Goal: Navigation & Orientation: Find specific page/section

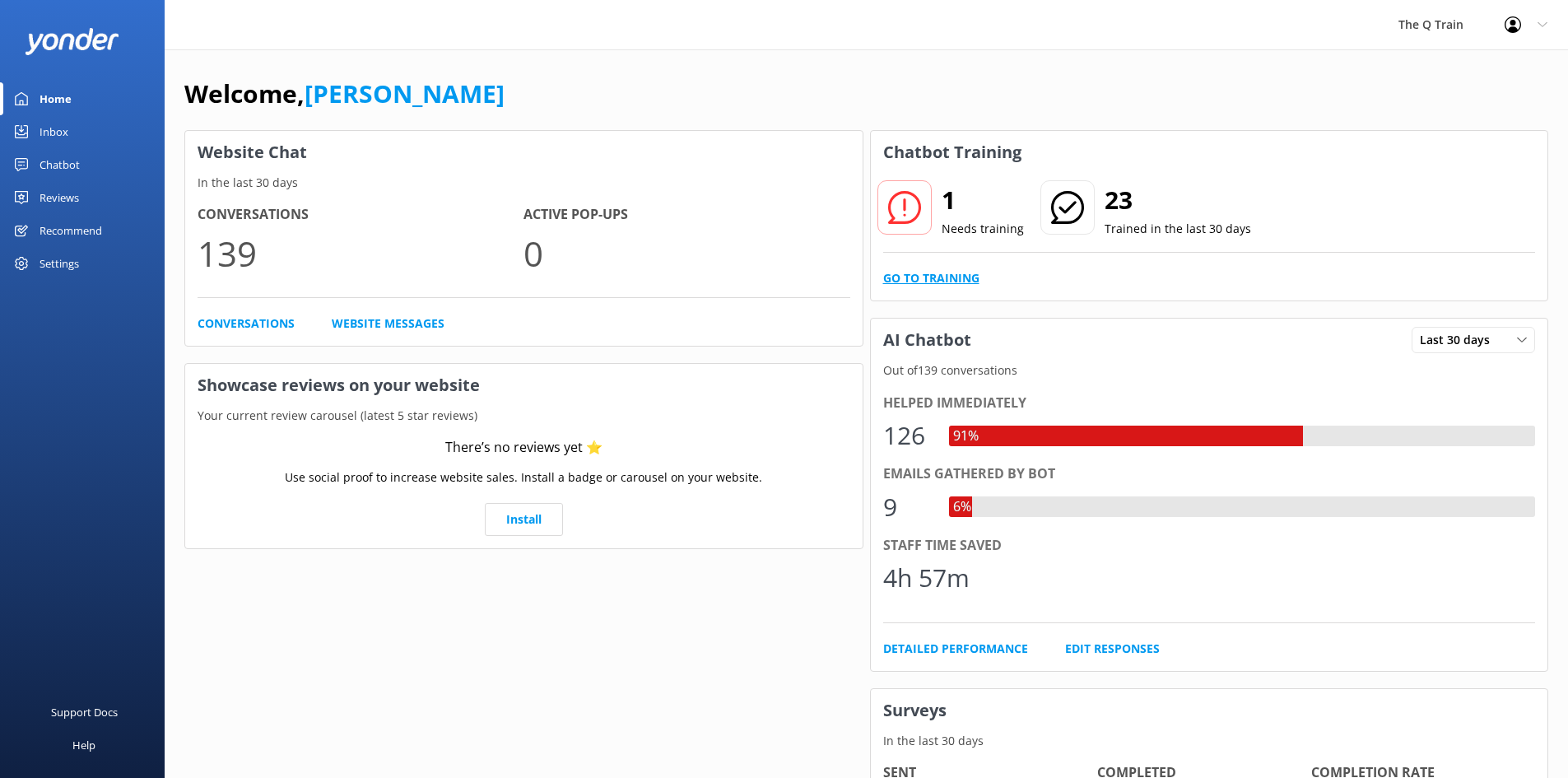
click at [960, 278] on link "Go to Training" at bounding box center [931, 278] width 96 height 18
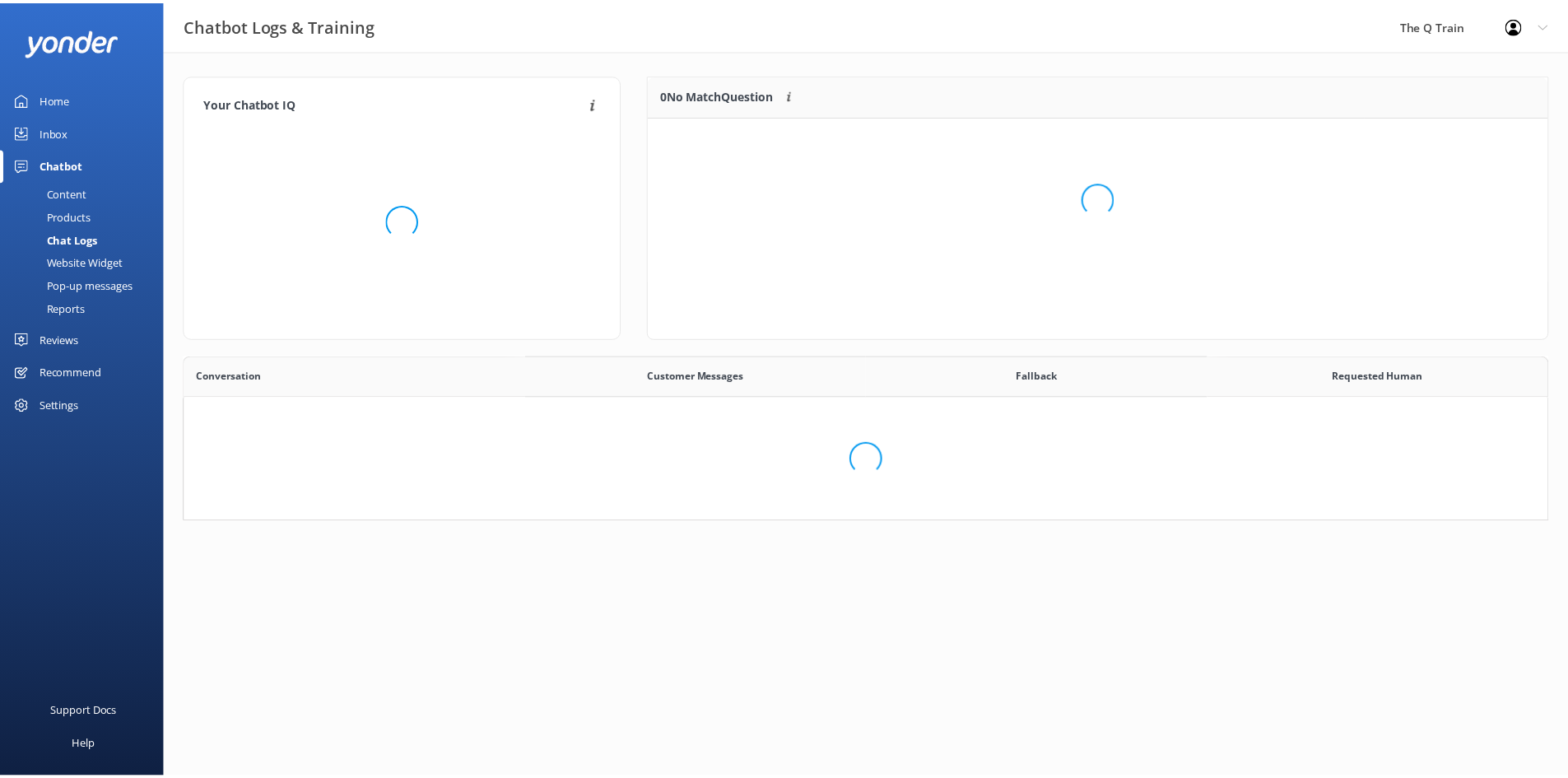
scroll to position [564, 1350]
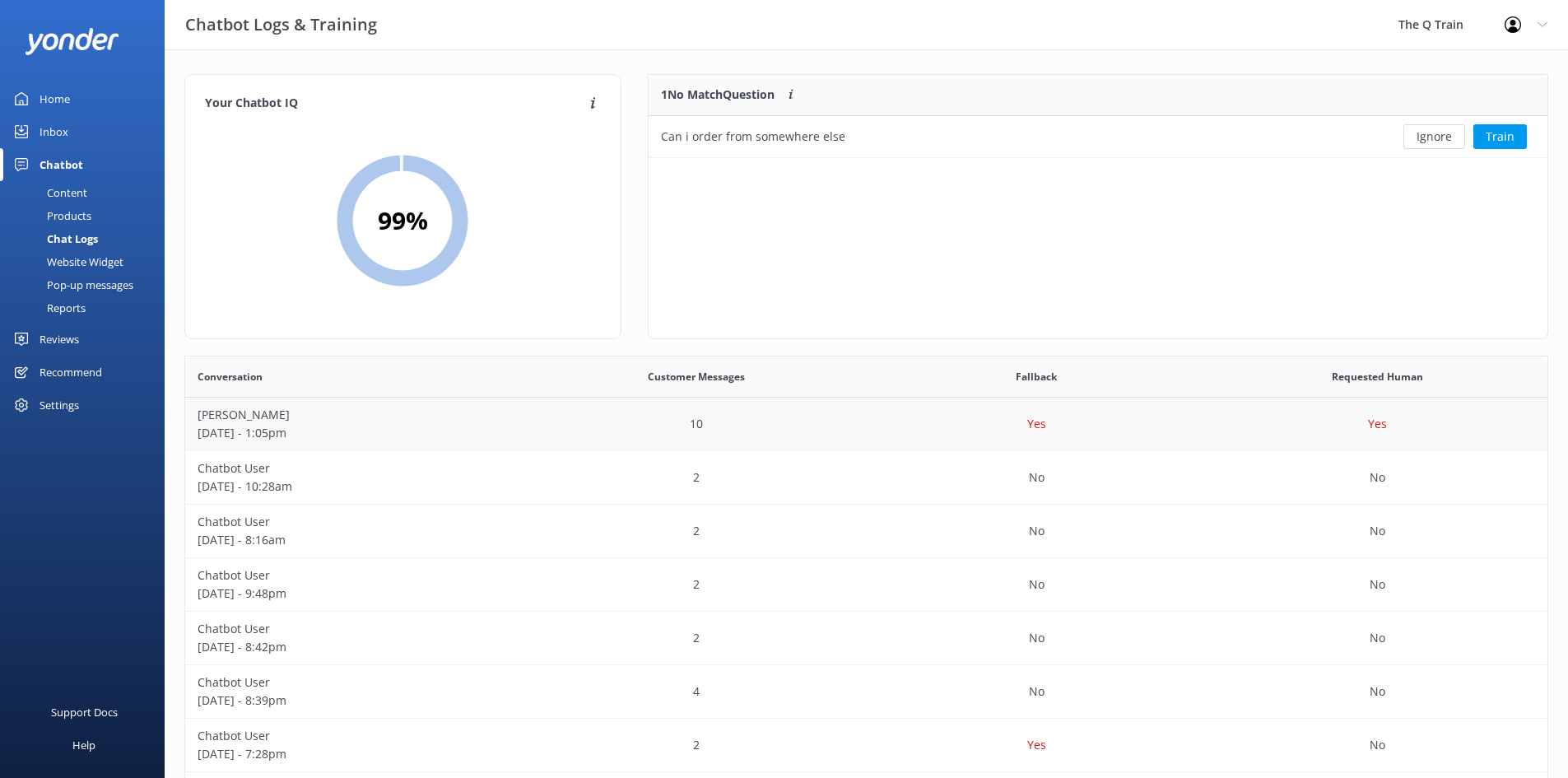
click at [252, 427] on p "[DATE] - 1:05pm" at bounding box center [356, 433] width 316 height 18
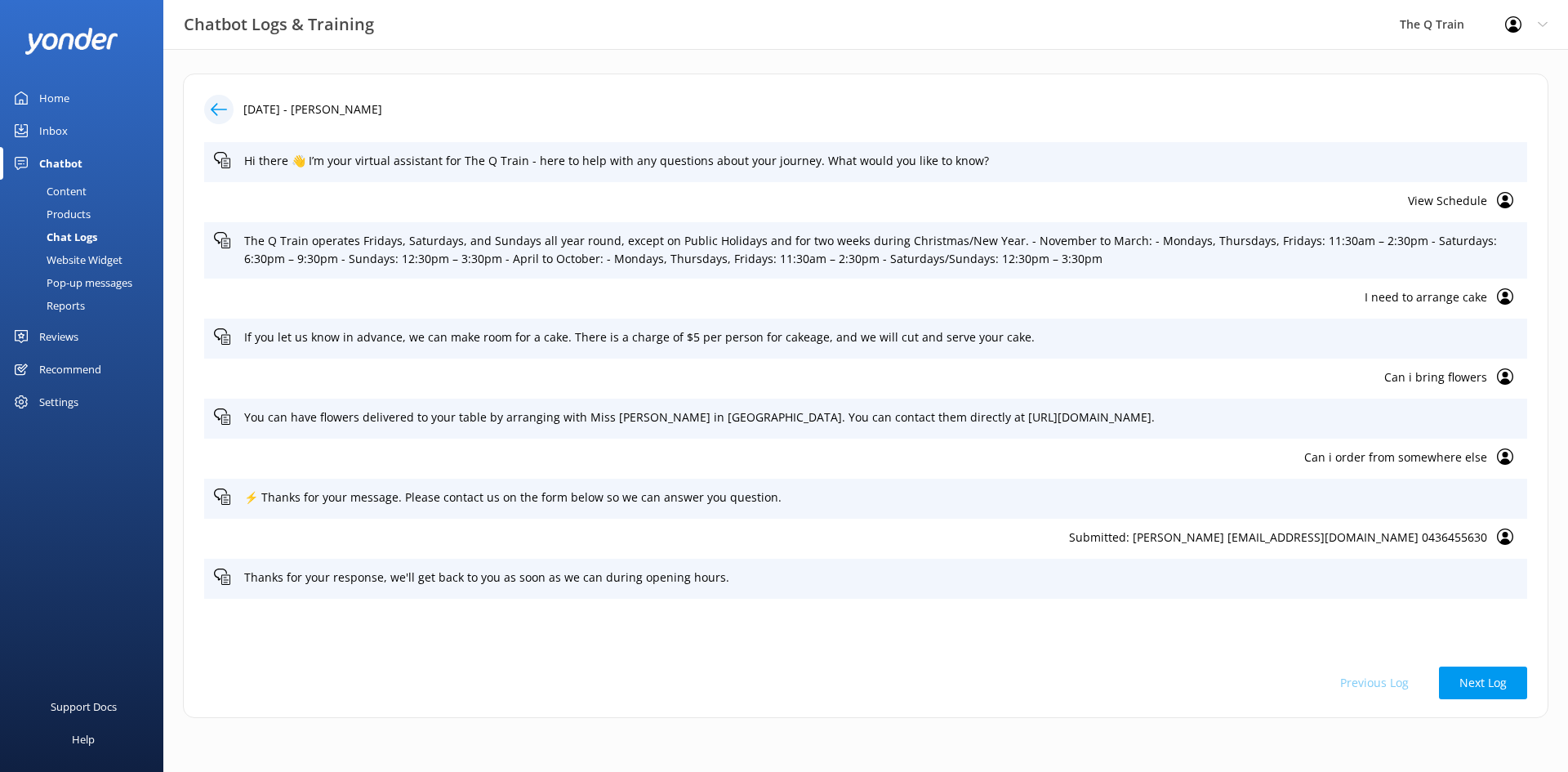
click at [59, 96] on div "Home" at bounding box center [54, 97] width 30 height 32
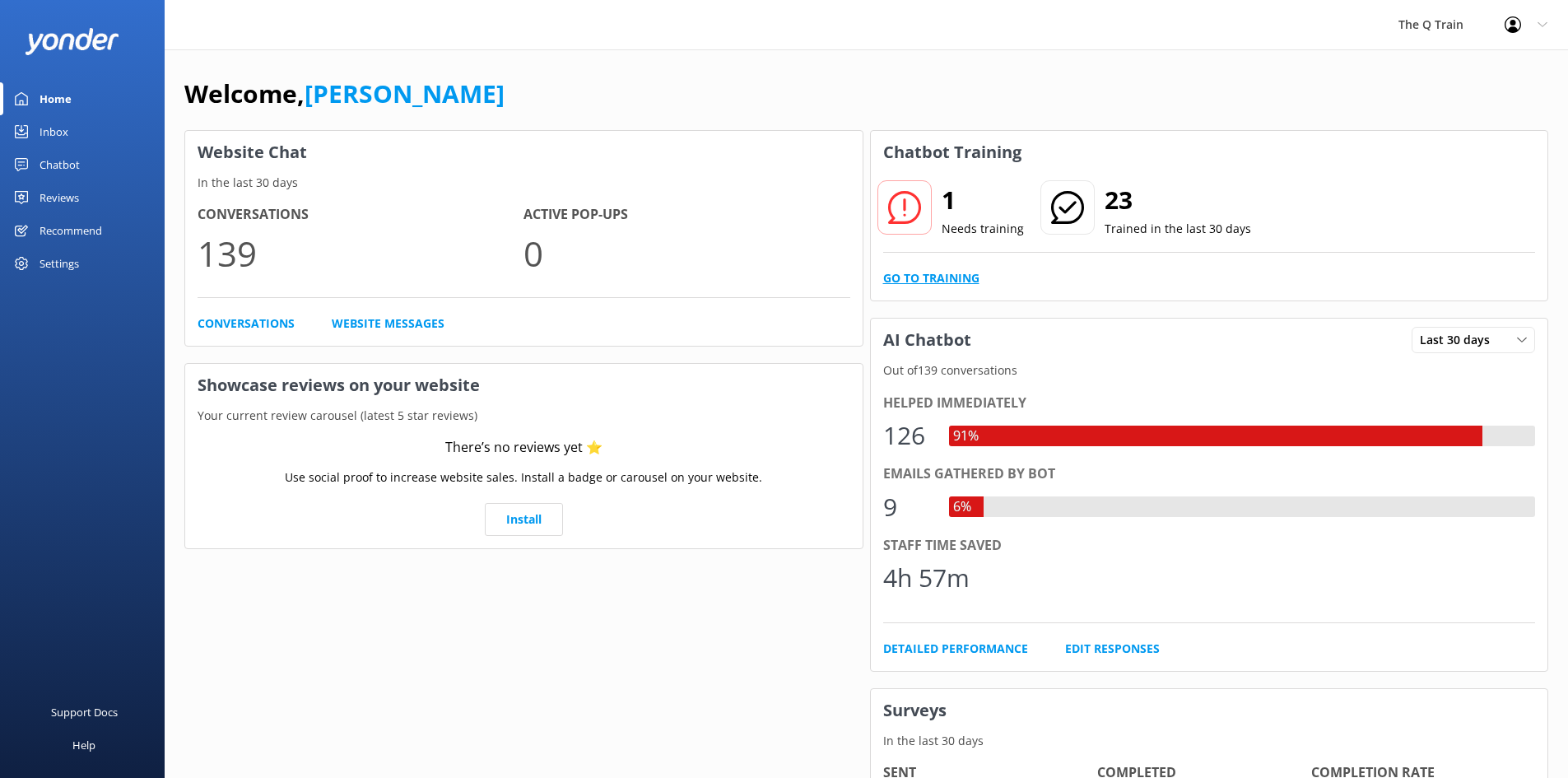
click at [968, 283] on link "Go to Training" at bounding box center [931, 278] width 96 height 18
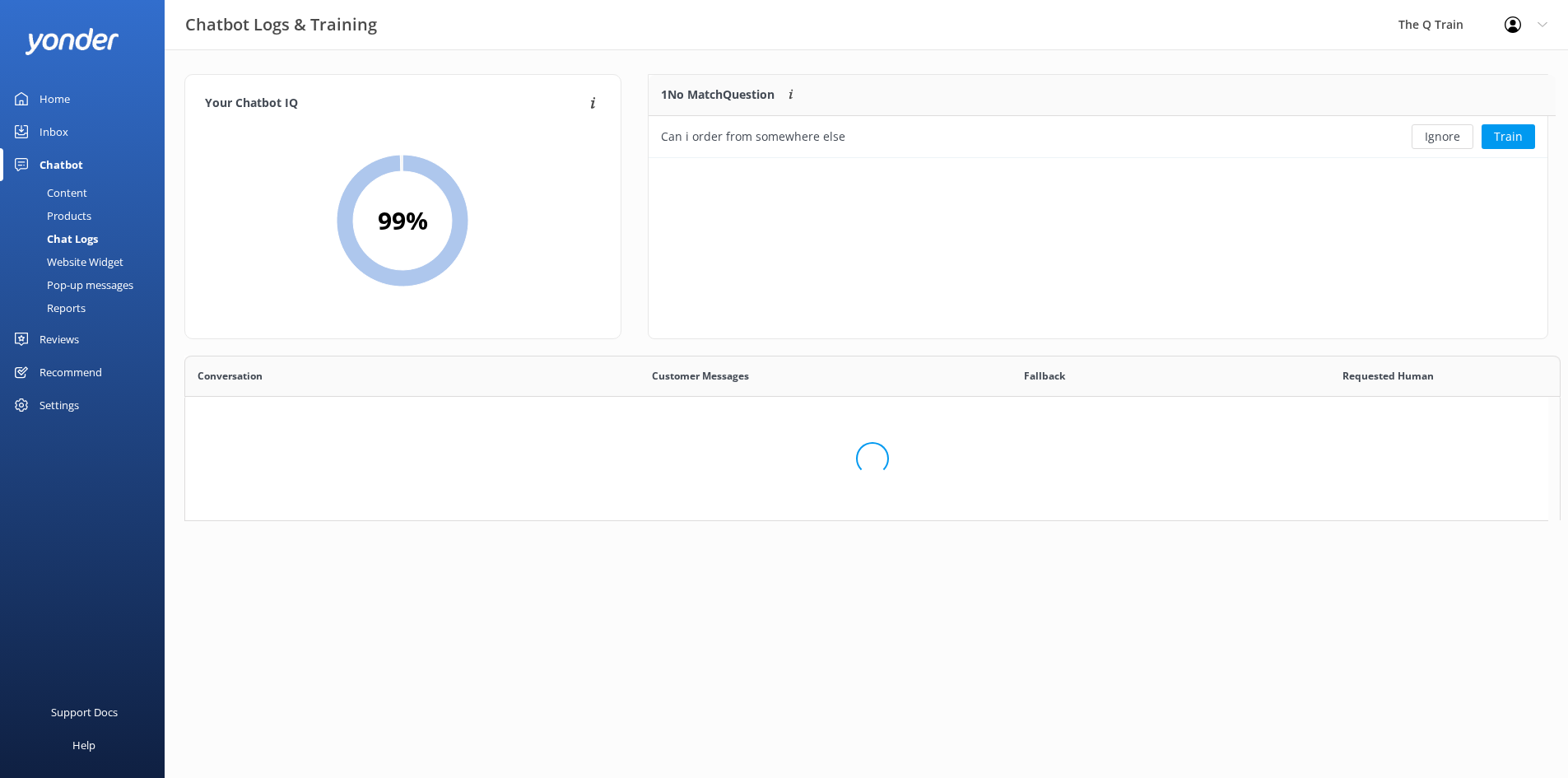
scroll to position [13, 13]
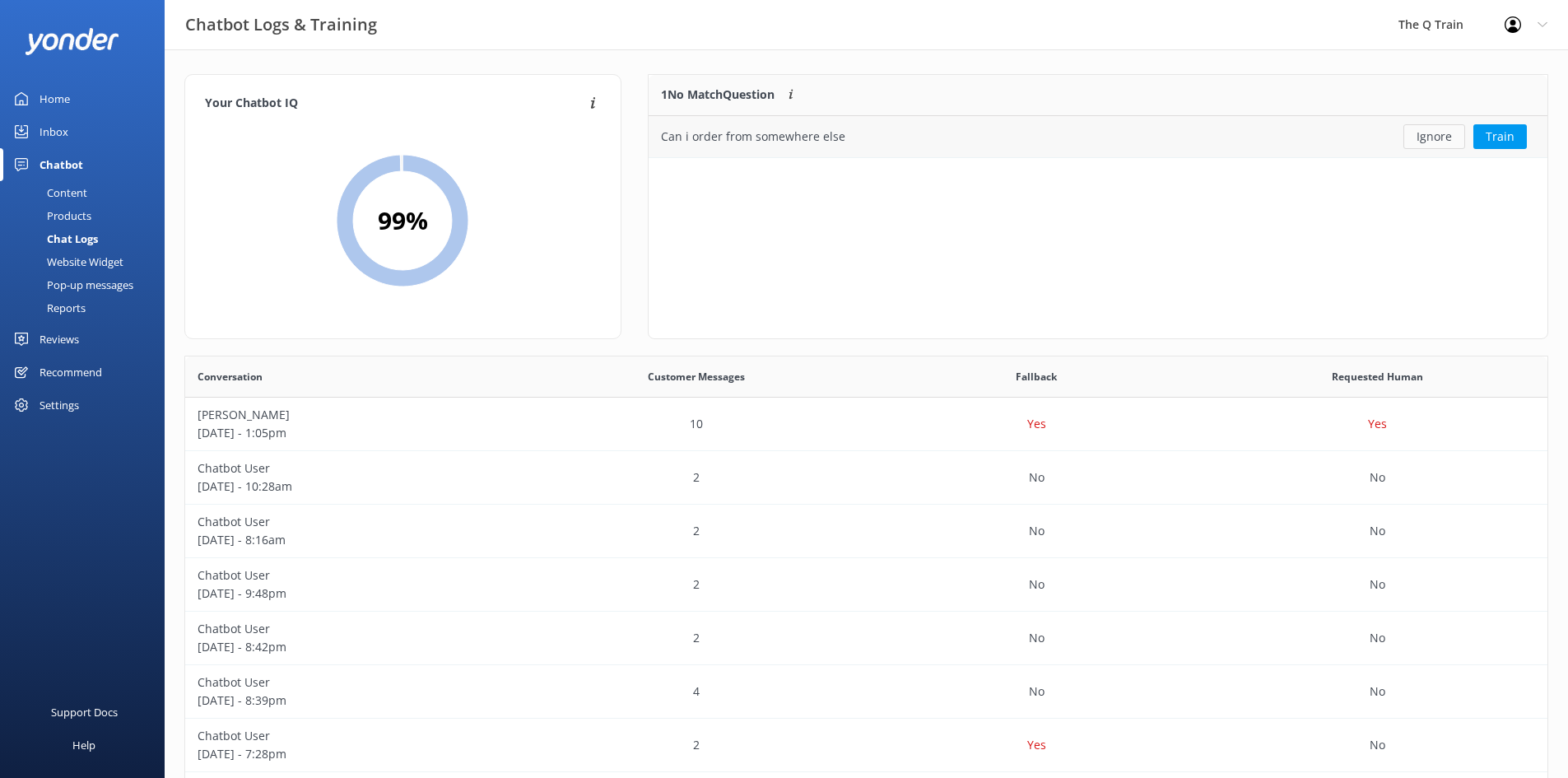
click at [1444, 139] on button "Ignore" at bounding box center [1435, 137] width 62 height 25
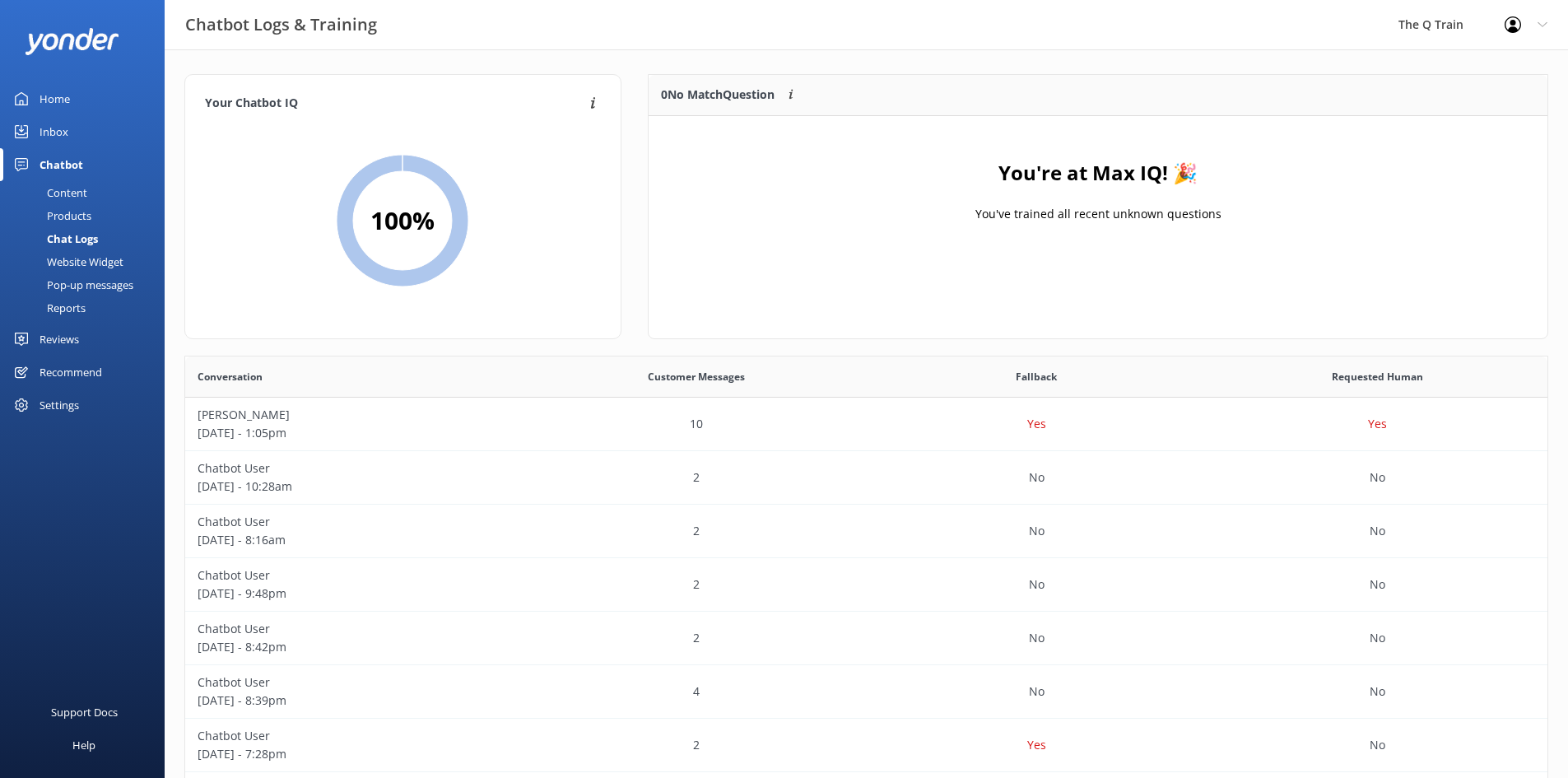
click at [993, 42] on div "Chatbot Logs & Training The Q Train Profile Settings Logout" at bounding box center [784, 25] width 1568 height 49
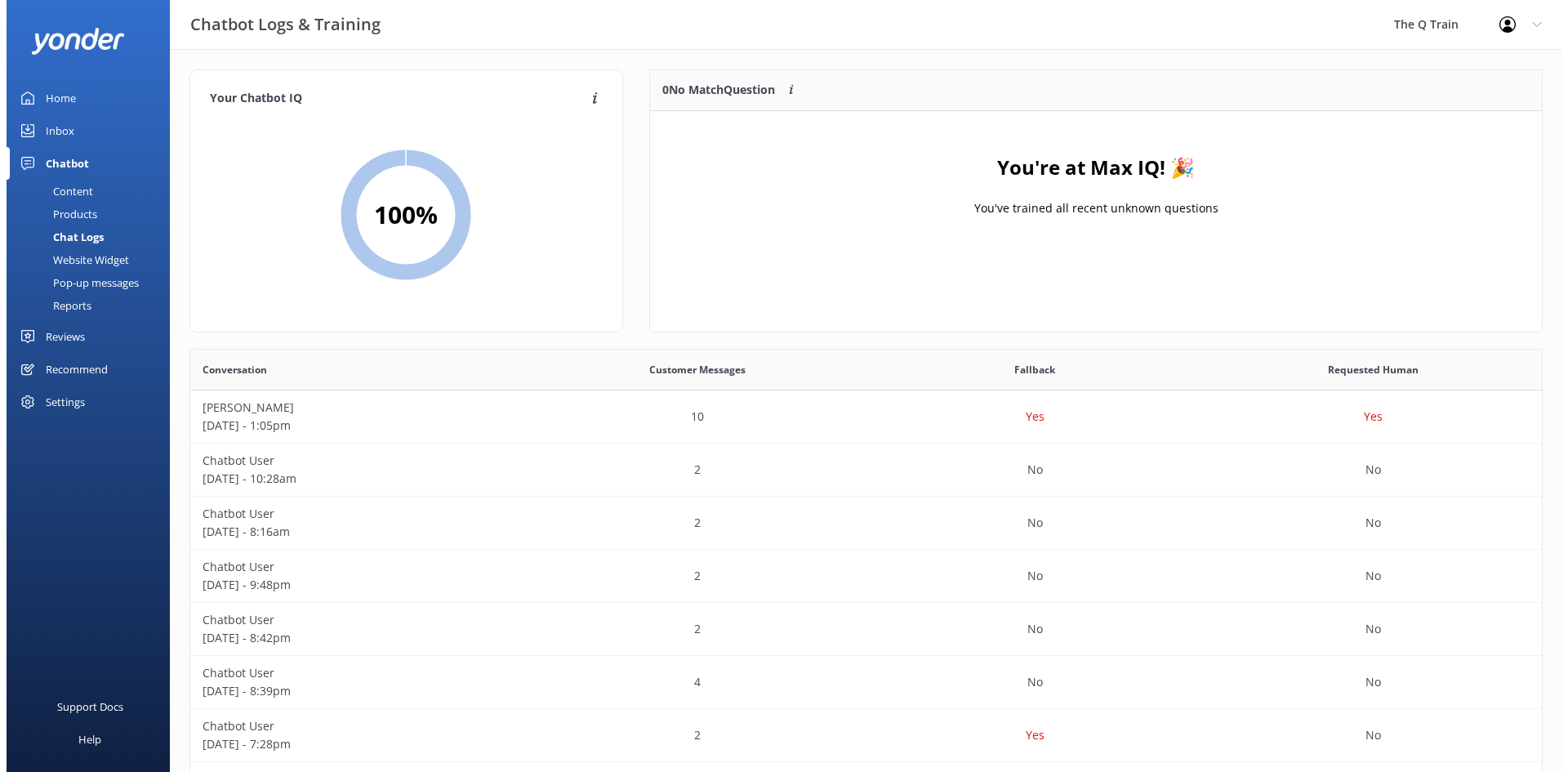
scroll to position [0, 0]
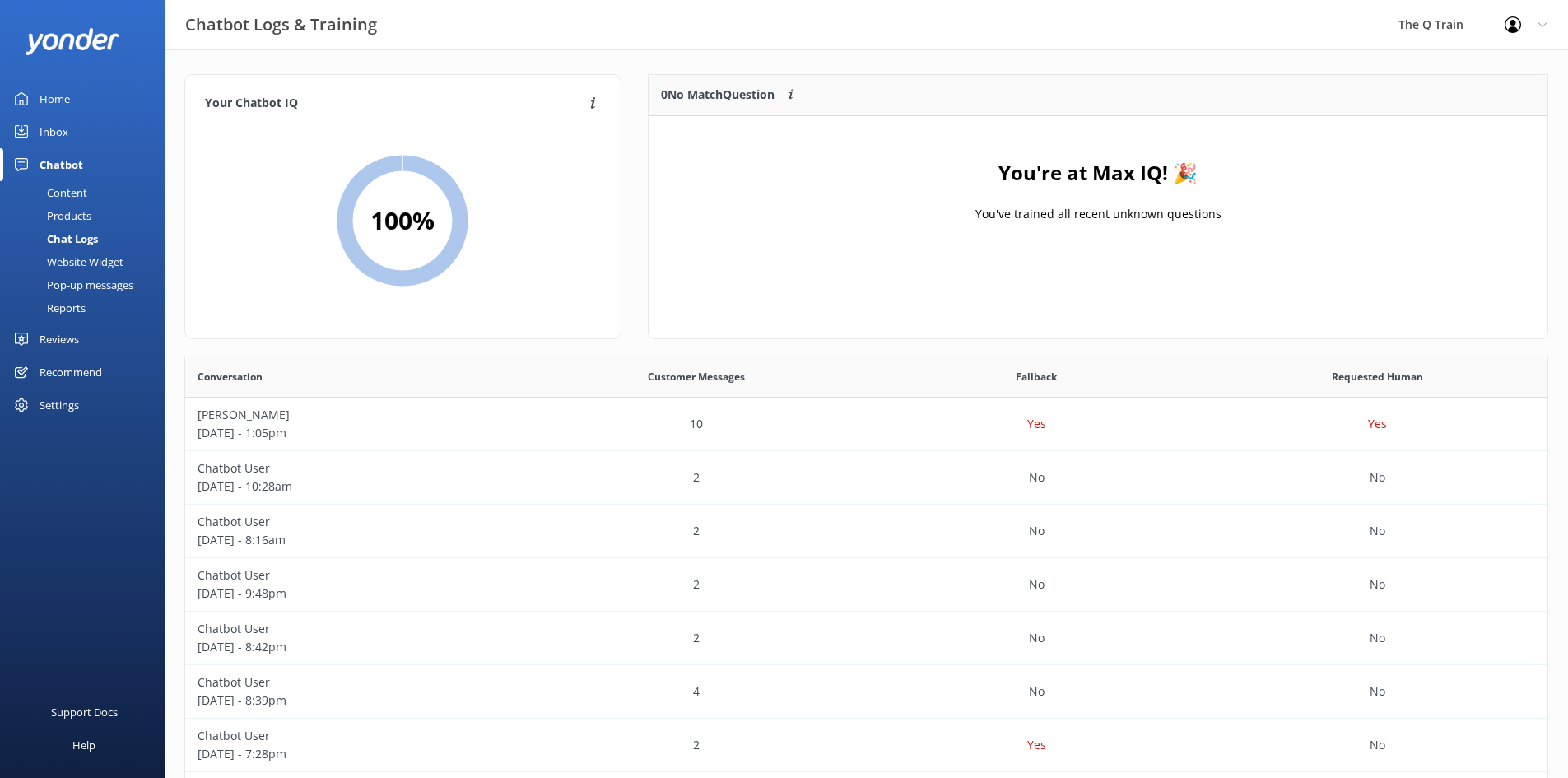
click at [55, 98] on div "Home" at bounding box center [55, 98] width 30 height 33
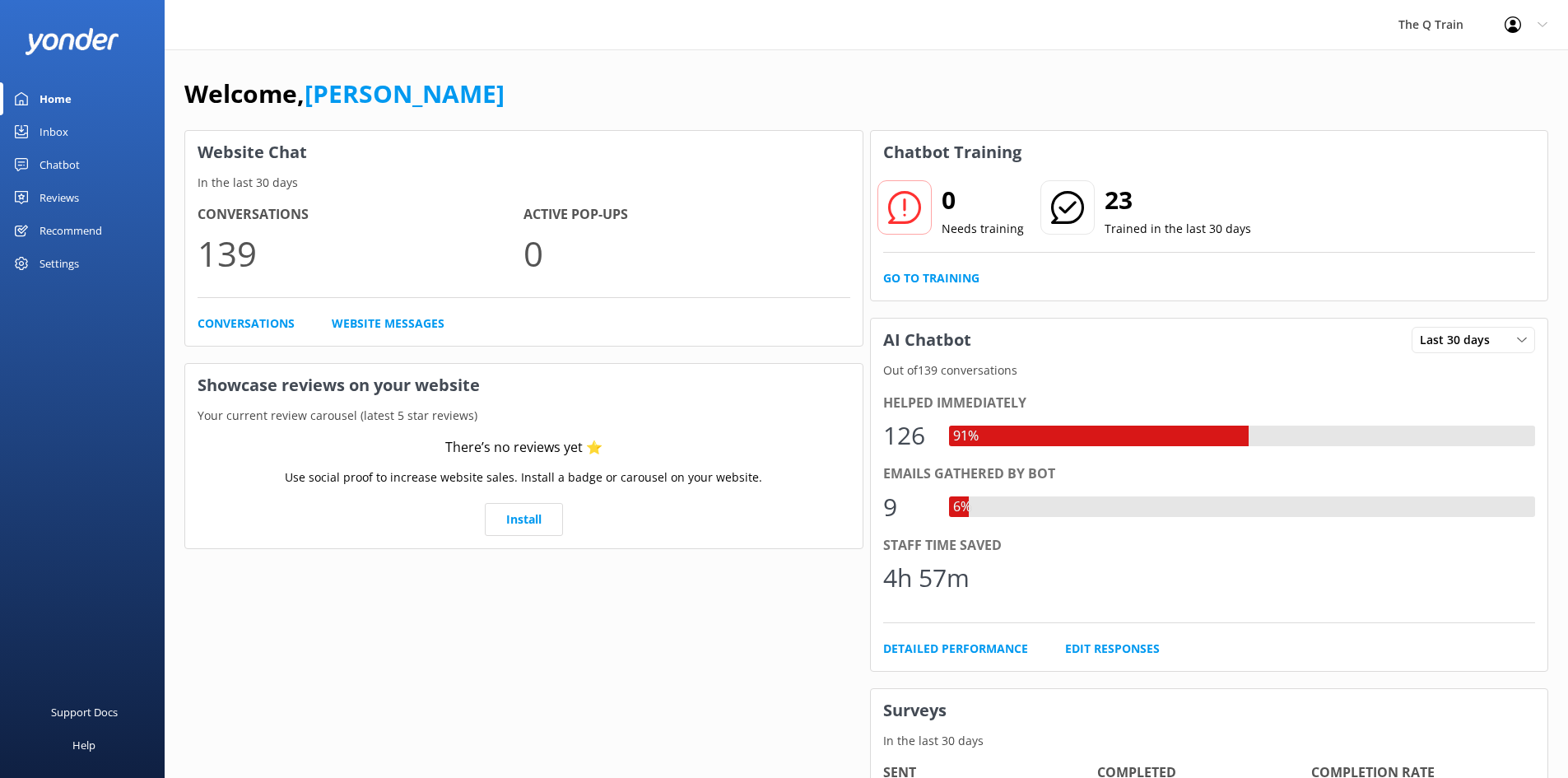
click at [549, 73] on div "Welcome, [PERSON_NAME] Website Chat In the last 30 days Conversations 139 Activ…" at bounding box center [866, 566] width 1404 height 1033
click at [71, 164] on div "Chatbot" at bounding box center [60, 164] width 41 height 33
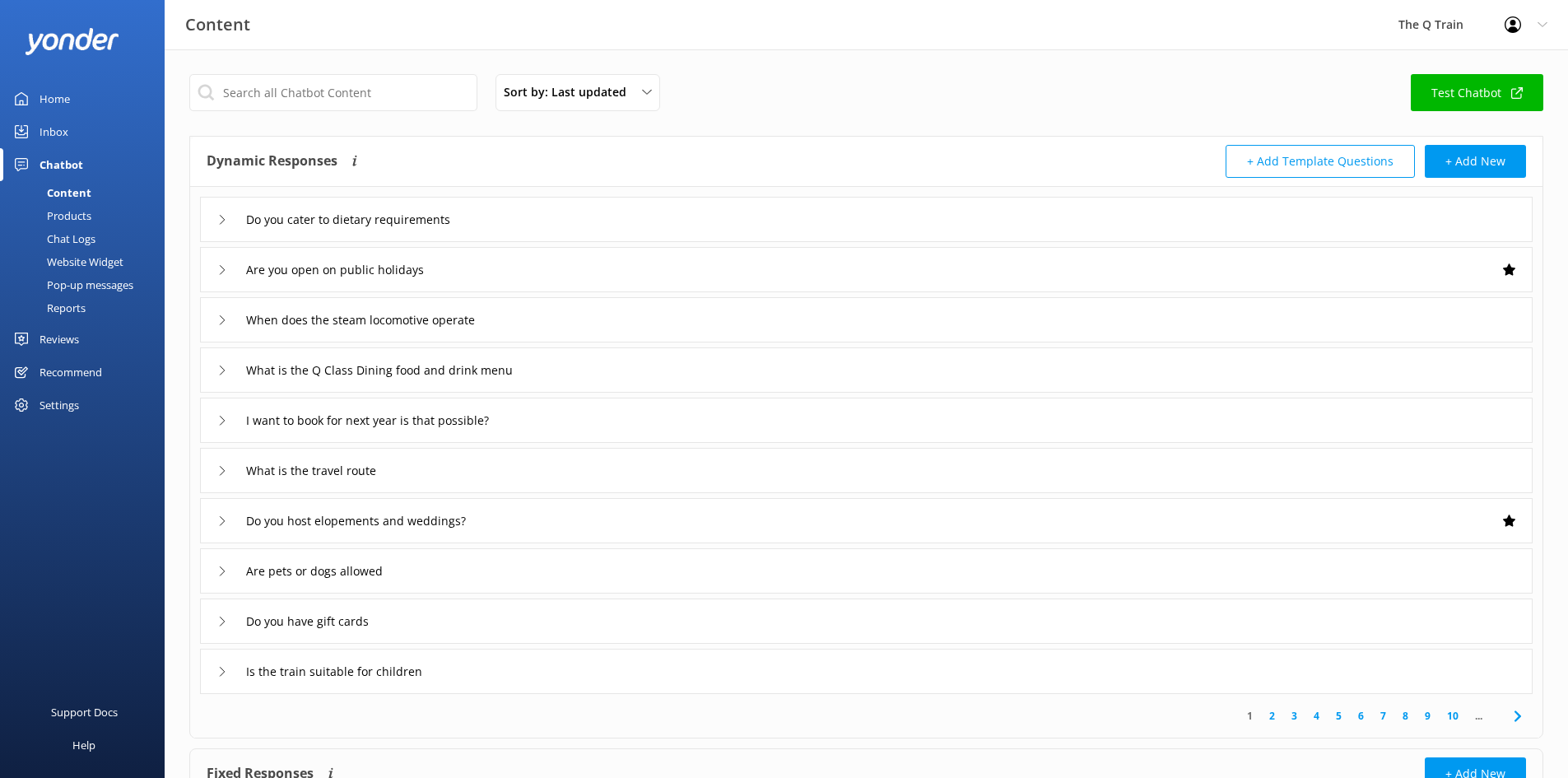
click at [70, 342] on div "Reviews" at bounding box center [59, 338] width 40 height 33
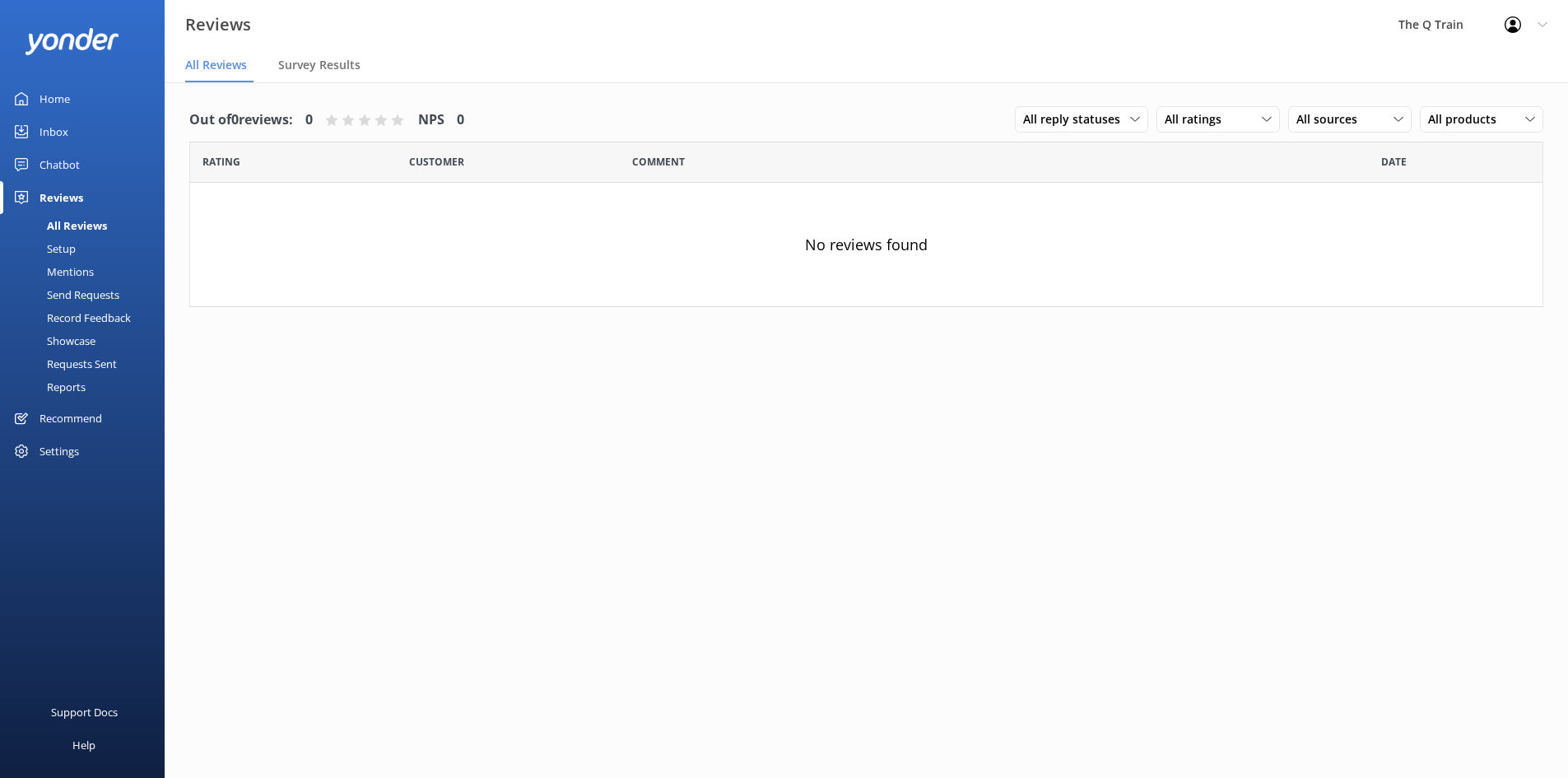
click at [99, 419] on div "Recommend" at bounding box center [71, 418] width 63 height 33
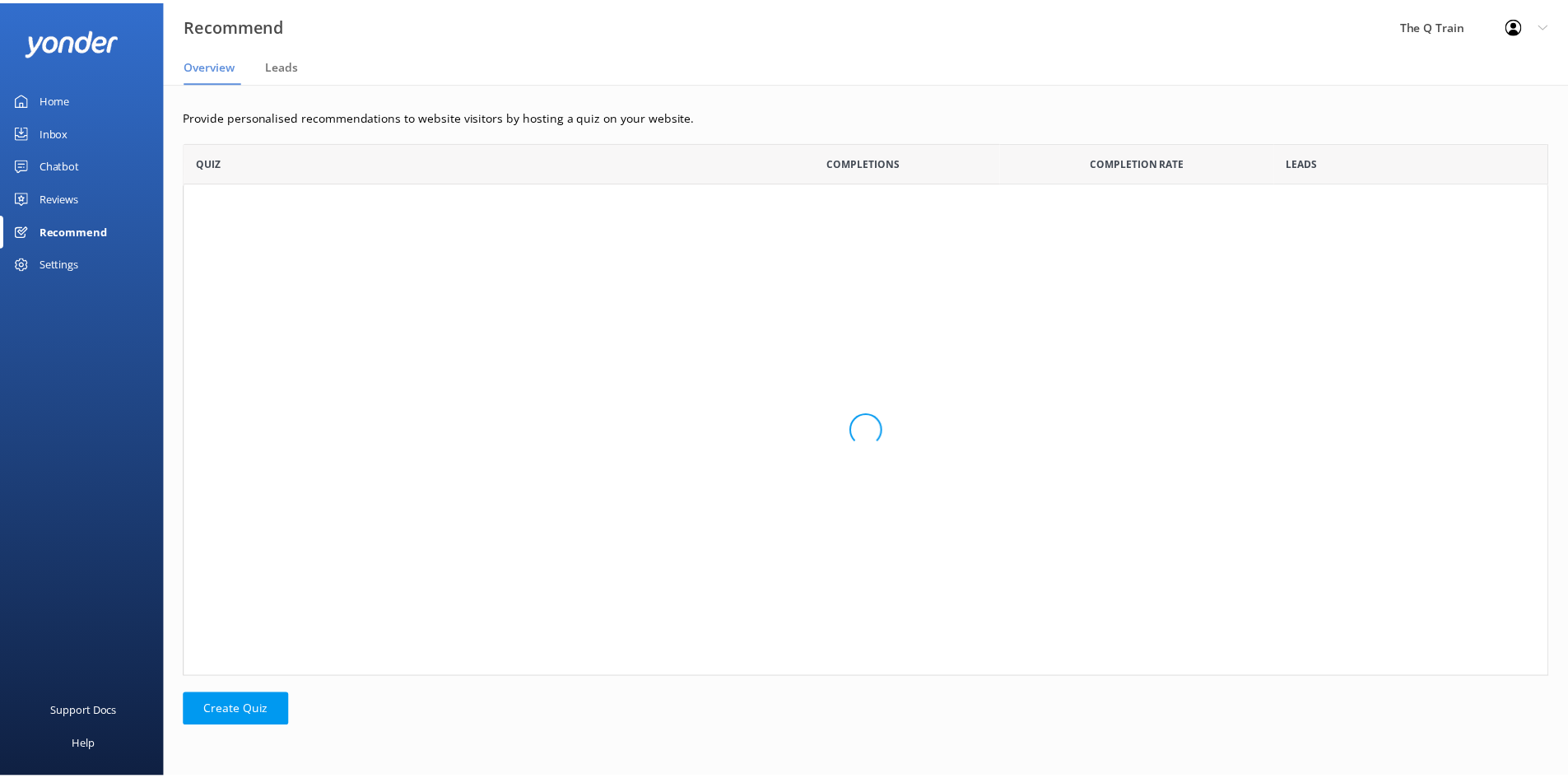
scroll to position [524, 1364]
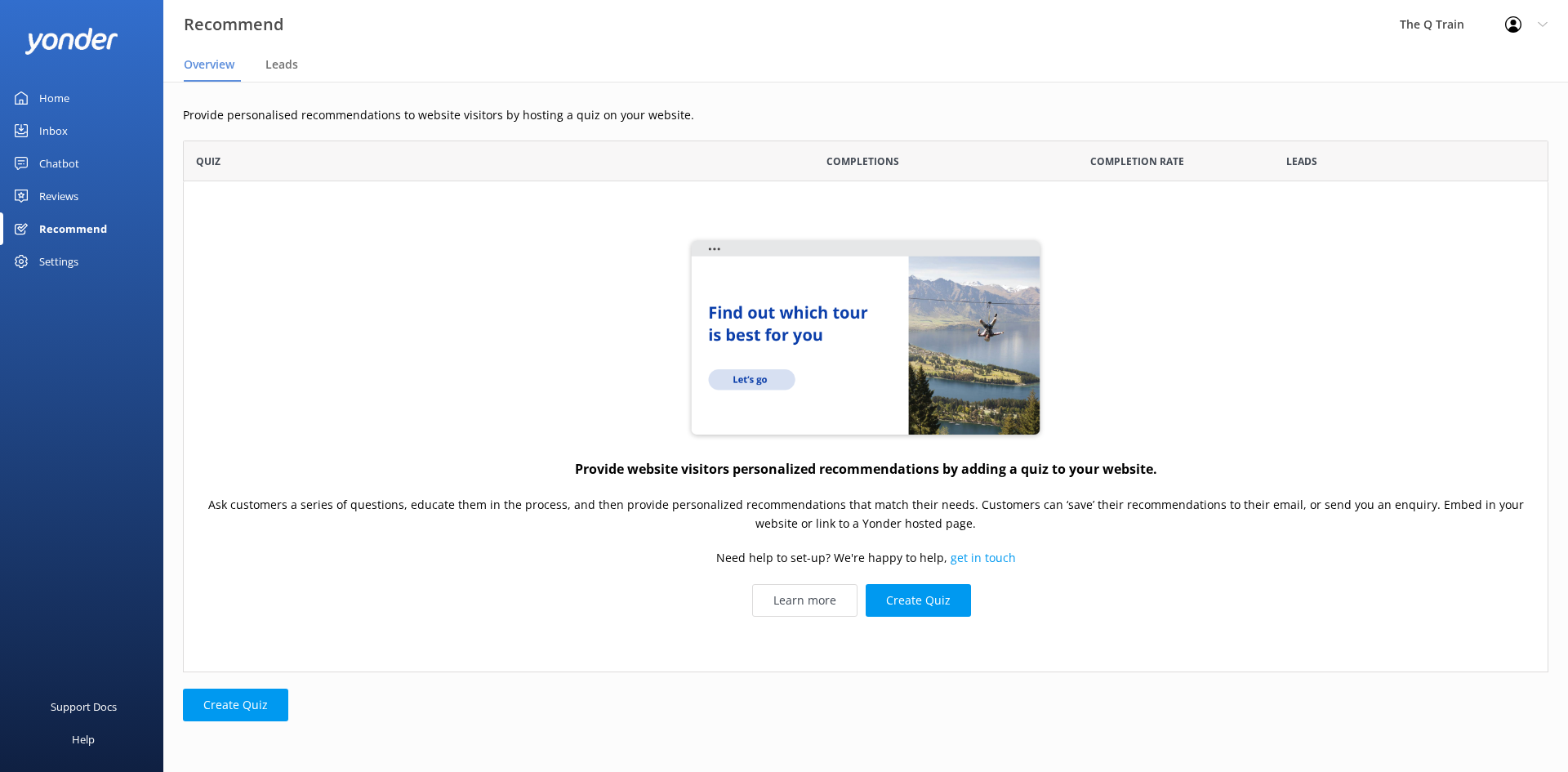
click at [71, 262] on div "Settings" at bounding box center [59, 261] width 39 height 32
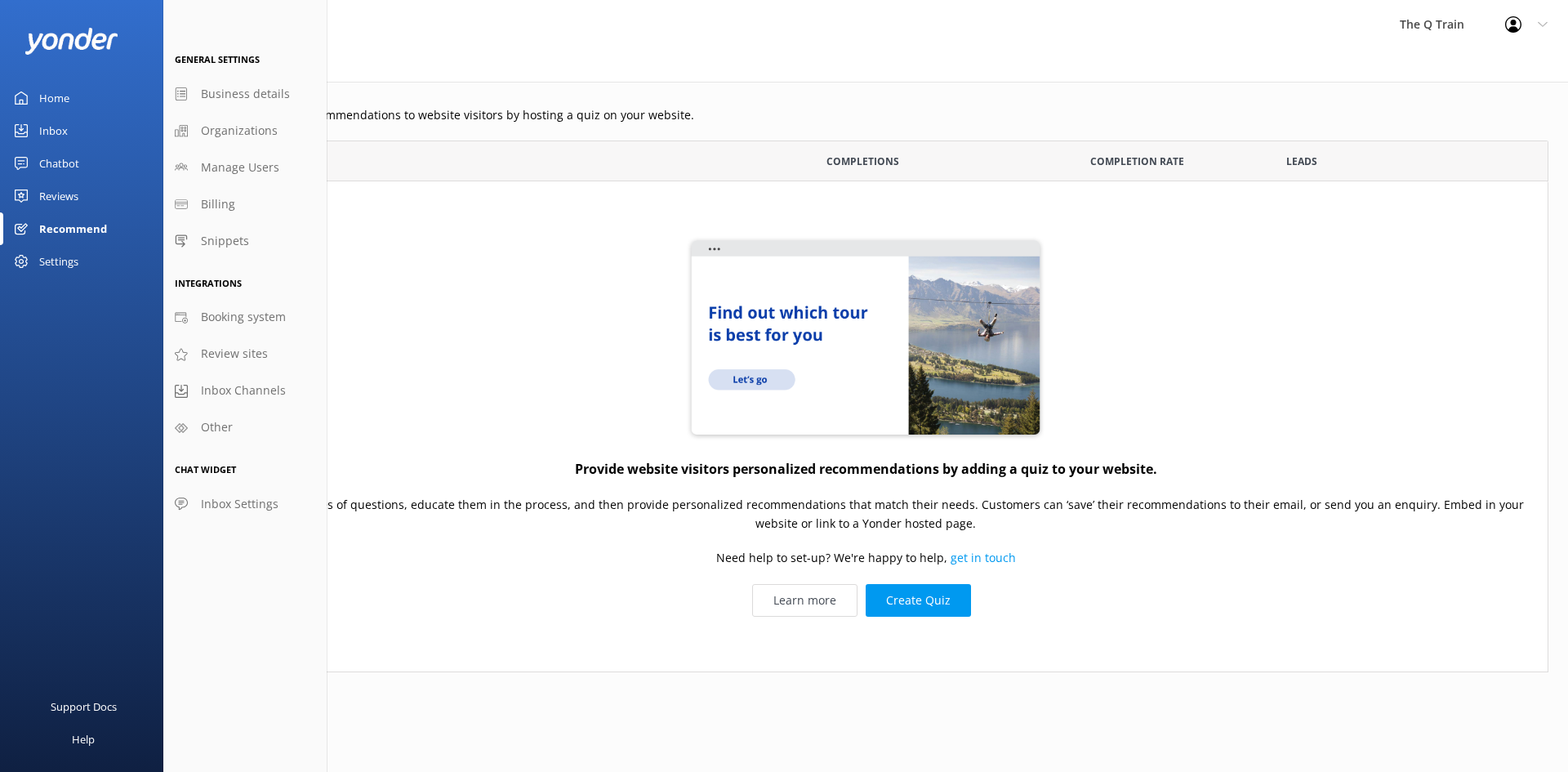
click at [60, 125] on div "Inbox" at bounding box center [53, 130] width 29 height 32
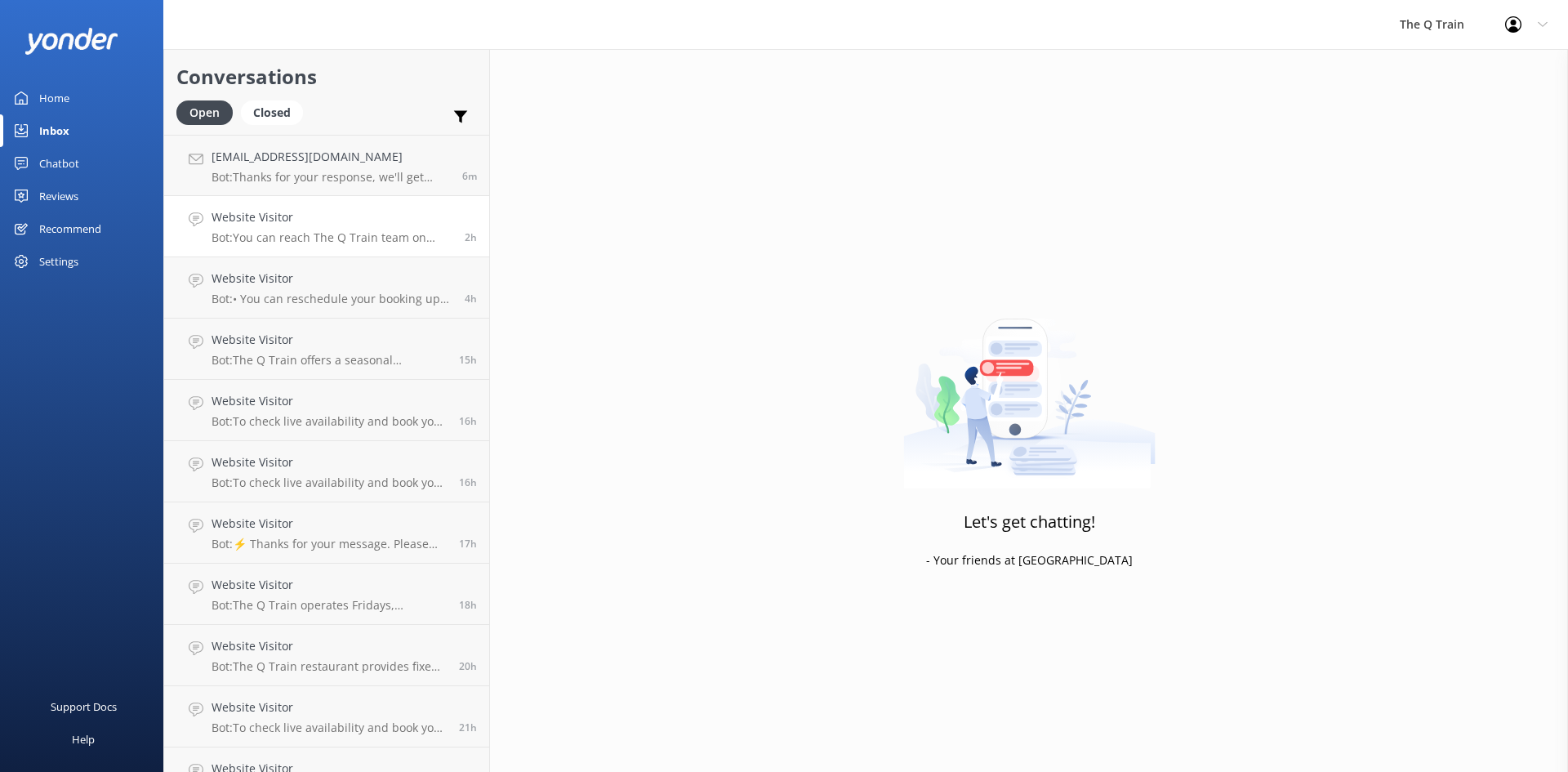
click at [360, 226] on h4 "Website Visitor" at bounding box center [331, 217] width 241 height 18
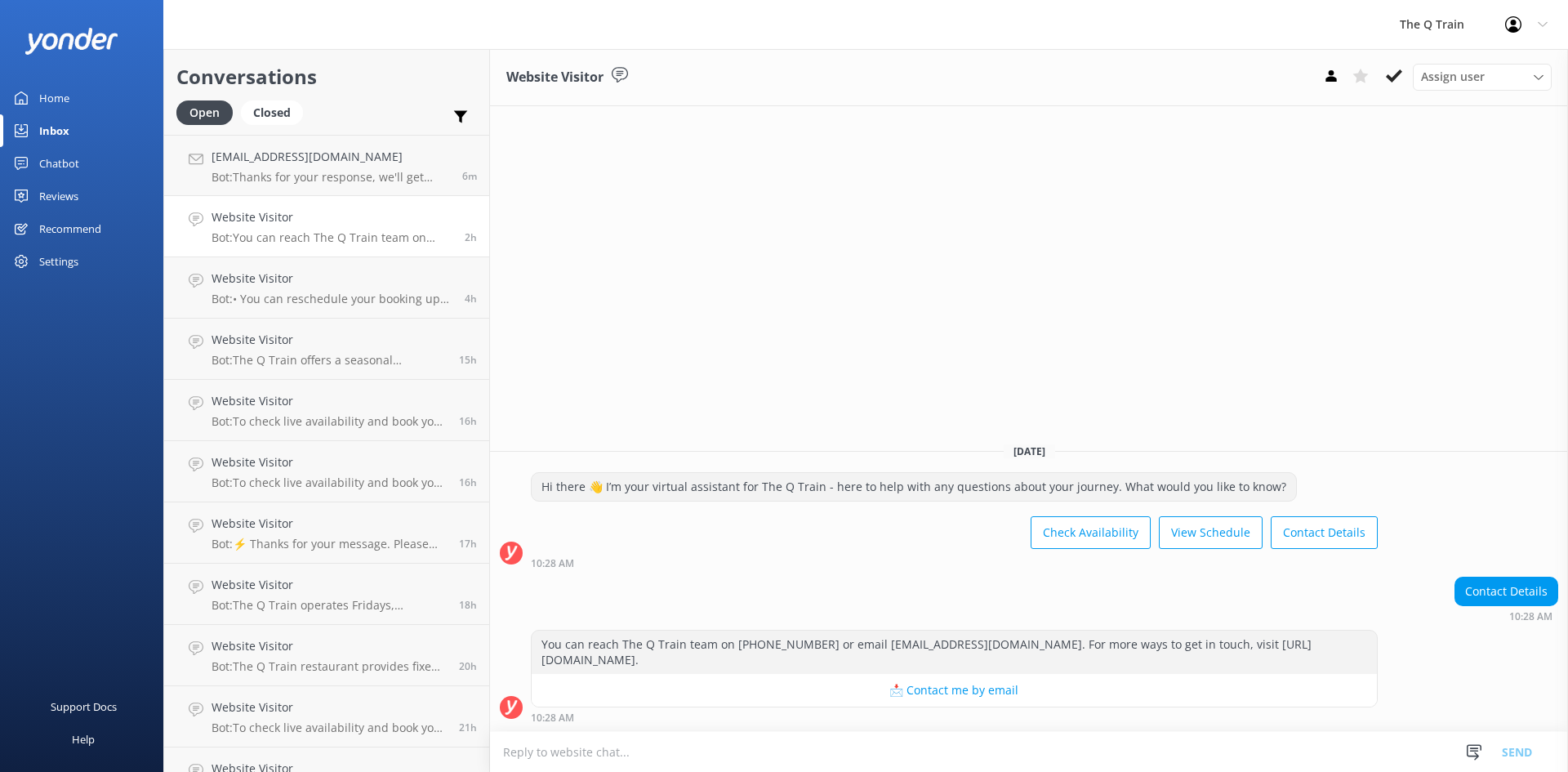
click at [49, 102] on div "Home" at bounding box center [54, 97] width 30 height 32
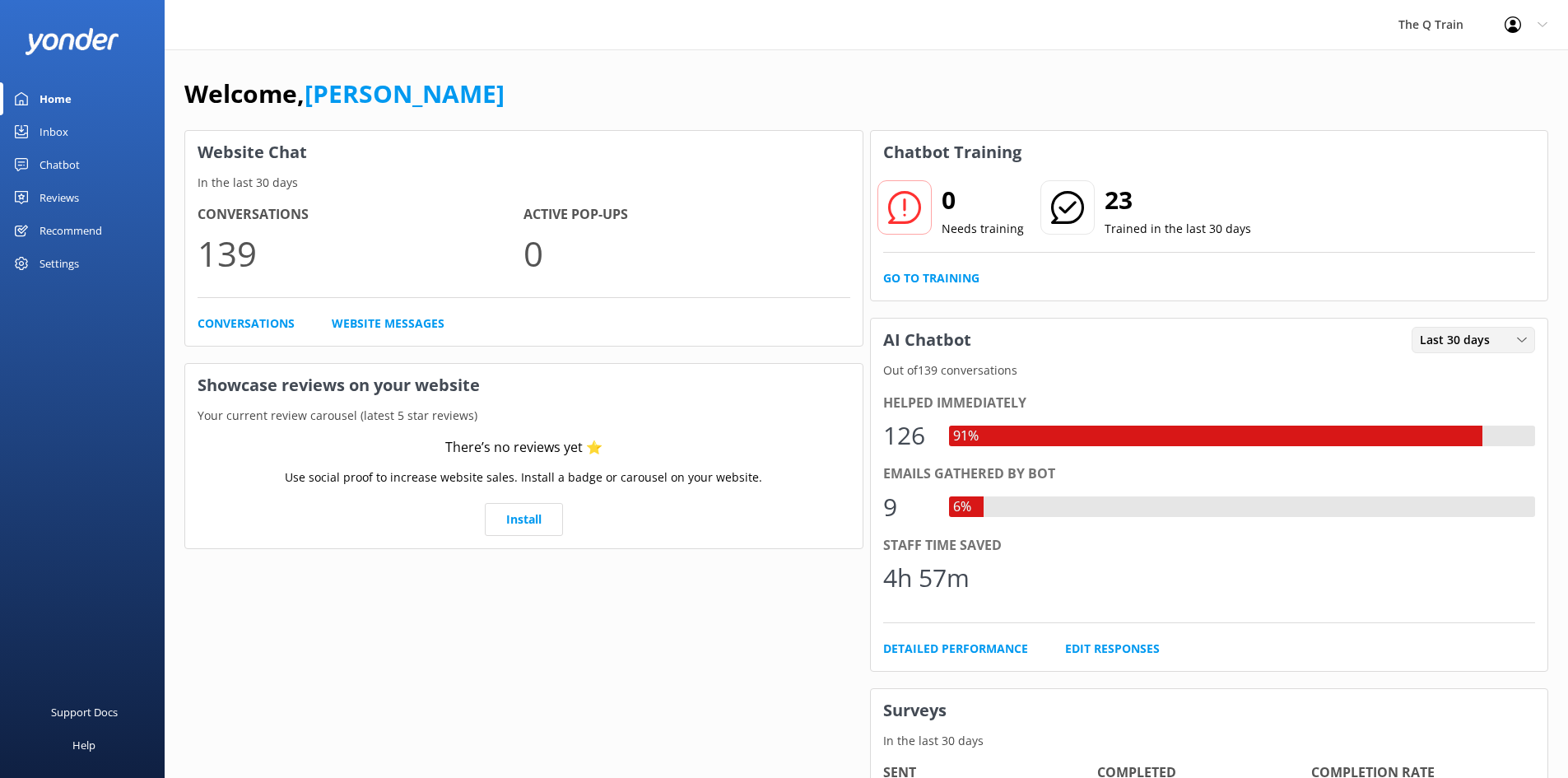
click at [1482, 344] on span "Last 30 days" at bounding box center [1459, 340] width 80 height 18
click at [1352, 318] on div "AI Chatbot Last 30 days Last 7 days Last 30 days Out of 139 conversations Helpe…" at bounding box center [1209, 495] width 679 height 354
